Goal: Transaction & Acquisition: Download file/media

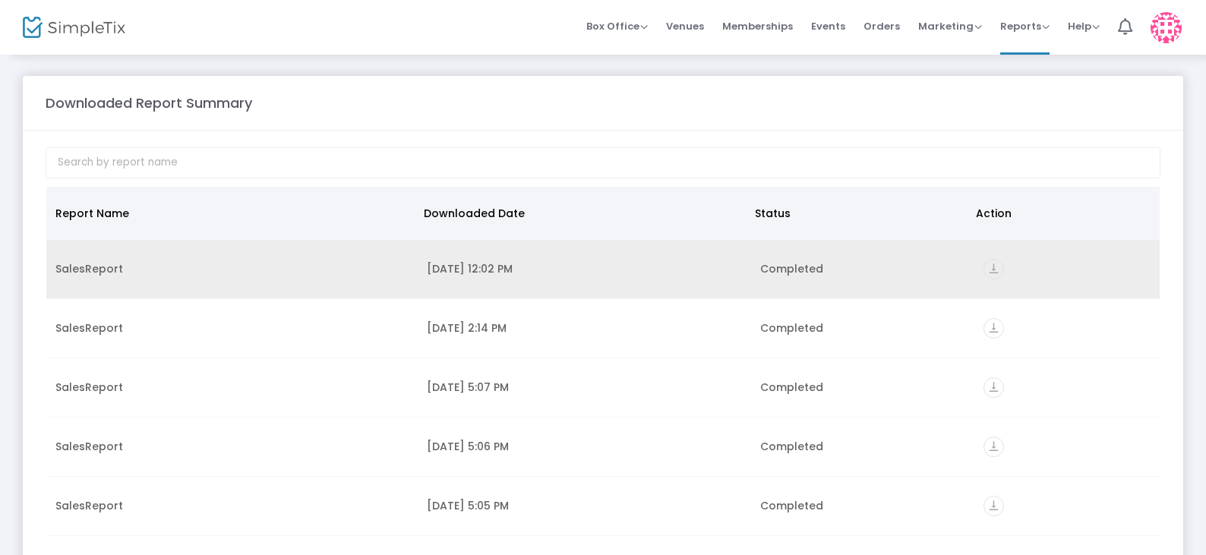
click at [1001, 266] on div "vertical_align_bottom" at bounding box center [1067, 269] width 167 height 21
click at [993, 270] on icon "vertical_align_bottom" at bounding box center [994, 269] width 21 height 21
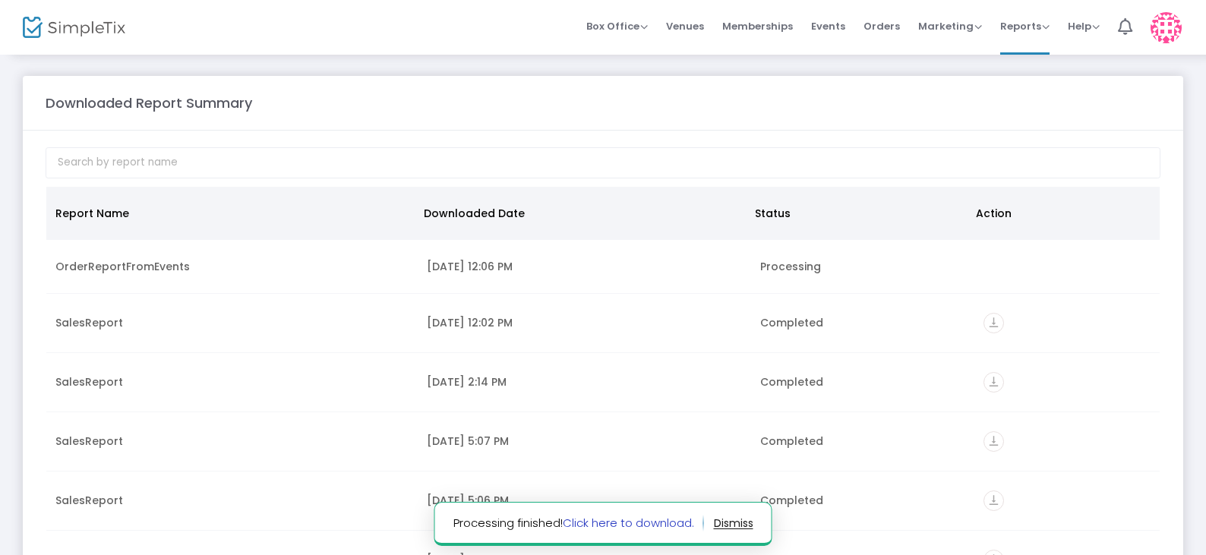
click at [615, 520] on link "Click here to download." at bounding box center [628, 523] width 131 height 16
